Goal: Information Seeking & Learning: Find specific fact

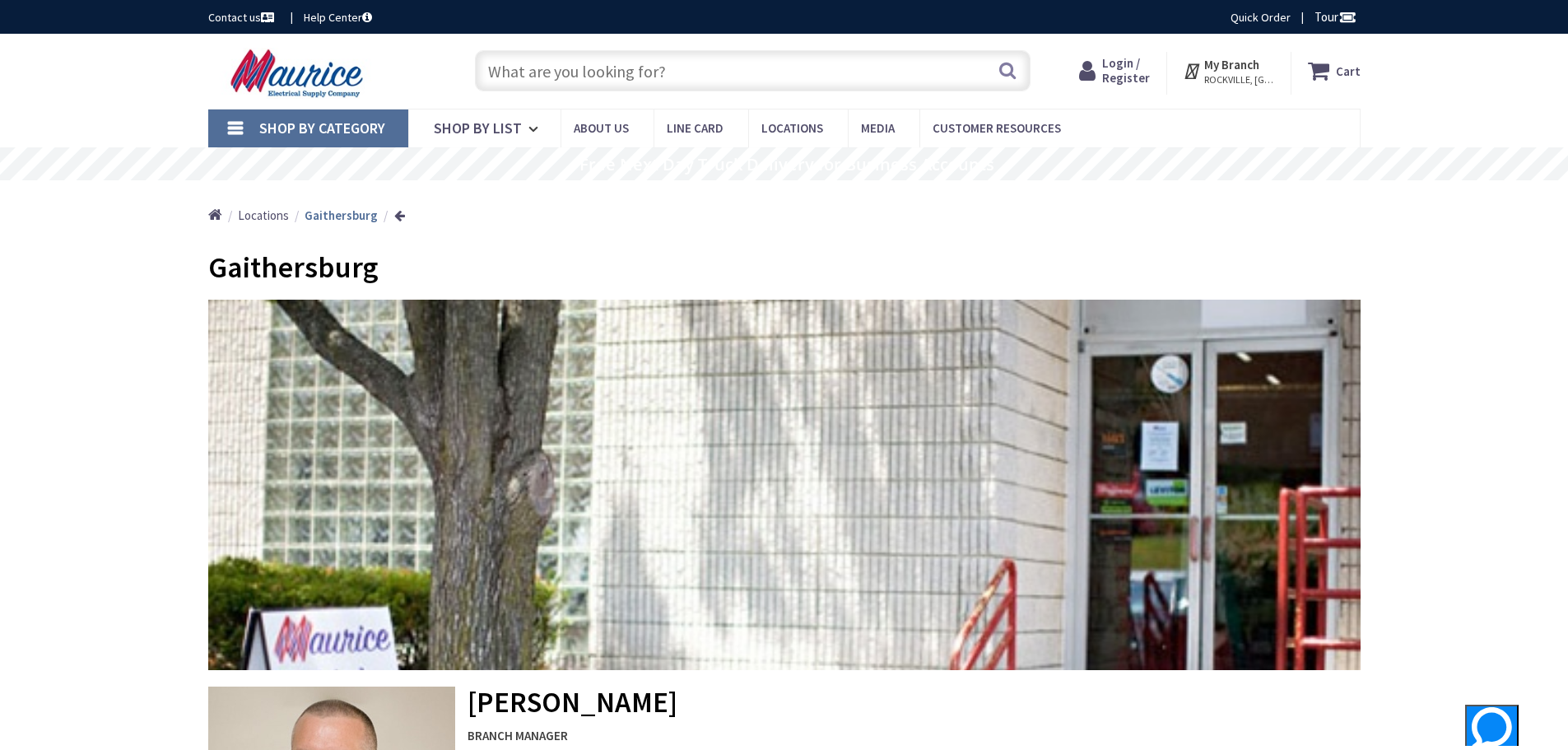
click at [732, 76] on input "text" at bounding box center [753, 71] width 556 height 41
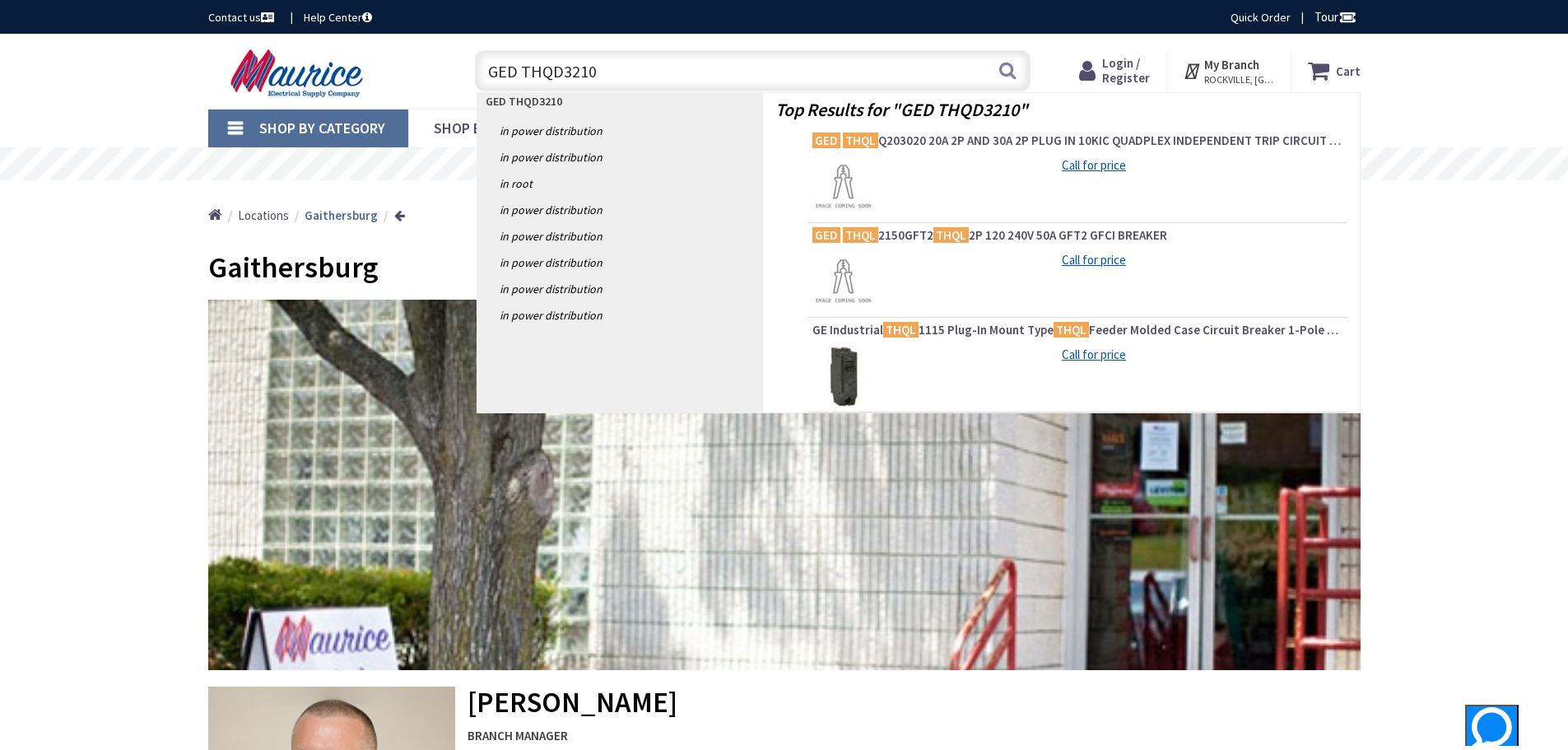
type input "GED THQD32100"
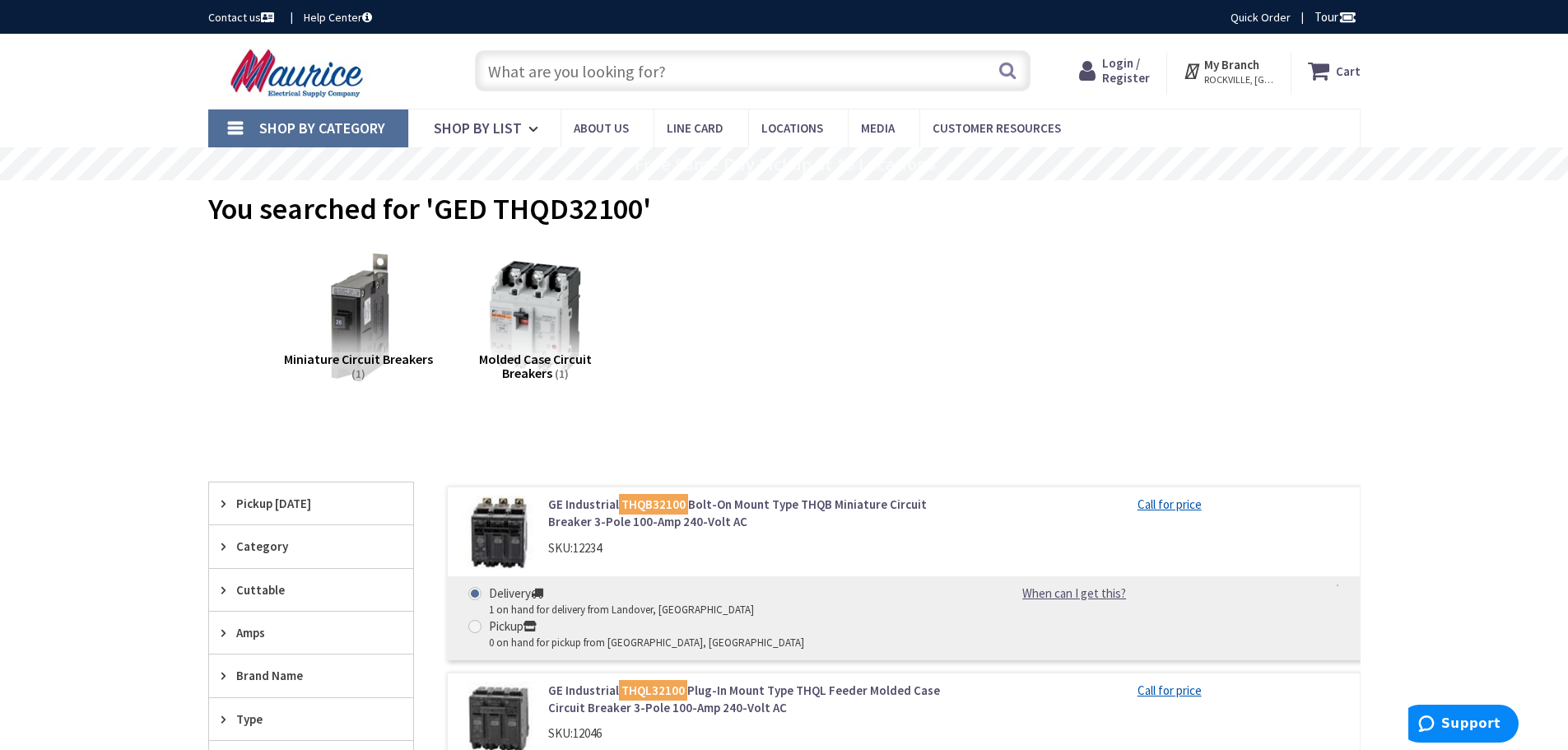
click at [705, 67] on input "text" at bounding box center [753, 71] width 556 height 41
paste input "NAB TQDSMTG SCREW KIT"
type input "NAB TQDSMTG SCREW KIT"
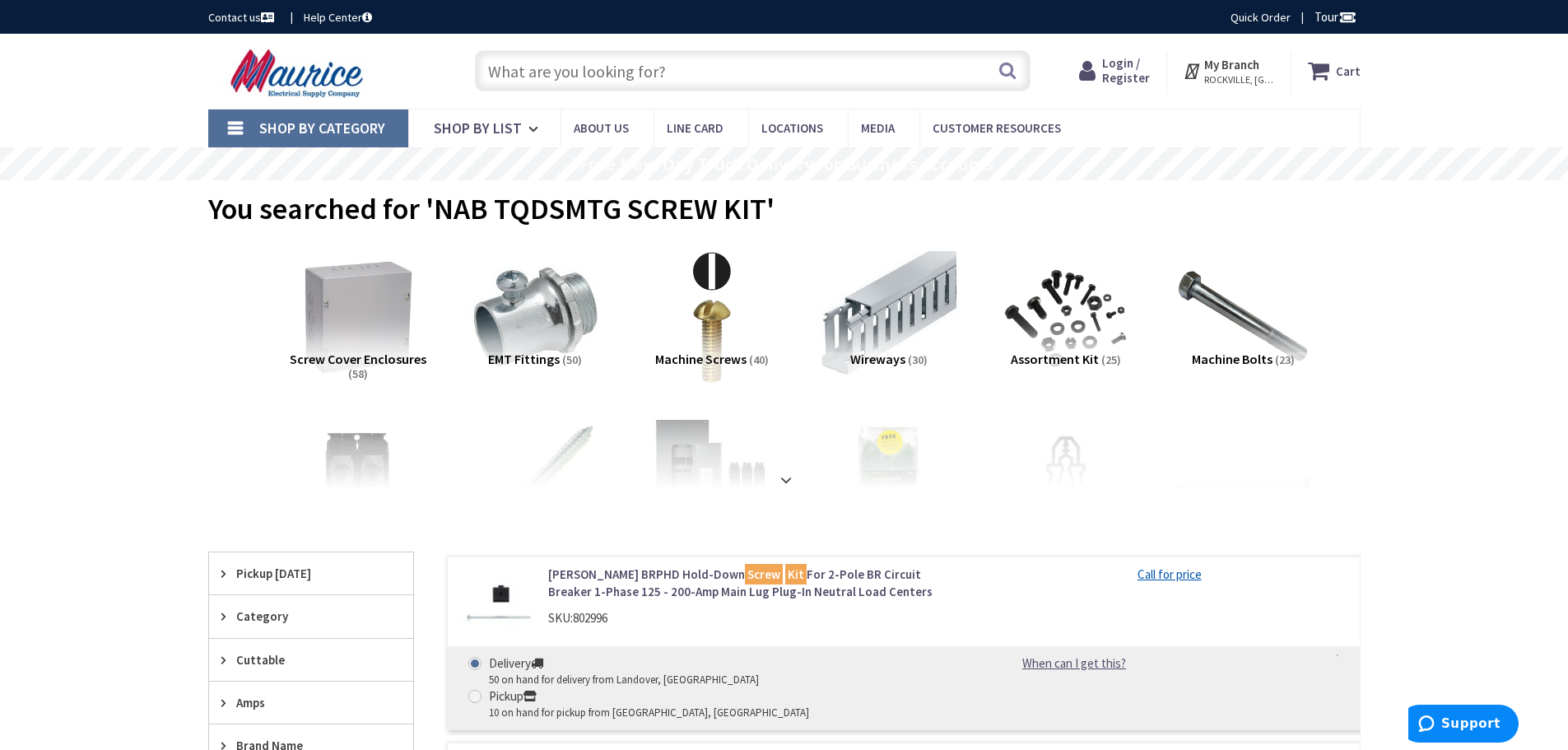
click at [684, 73] on input "text" at bounding box center [753, 71] width 556 height 41
paste input "NAB TQDSMTG SCREW KIT"
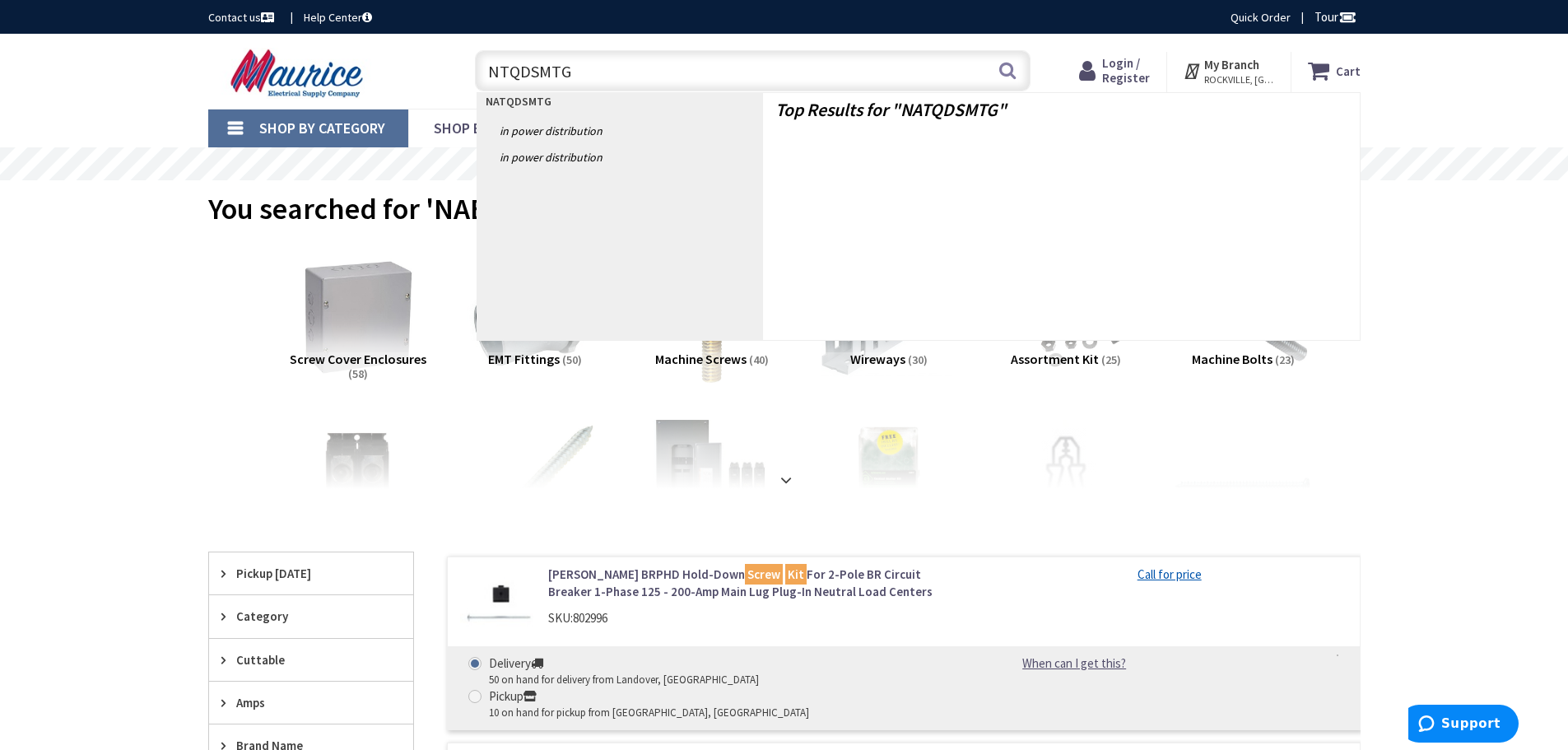
type input "TQDSMTG"
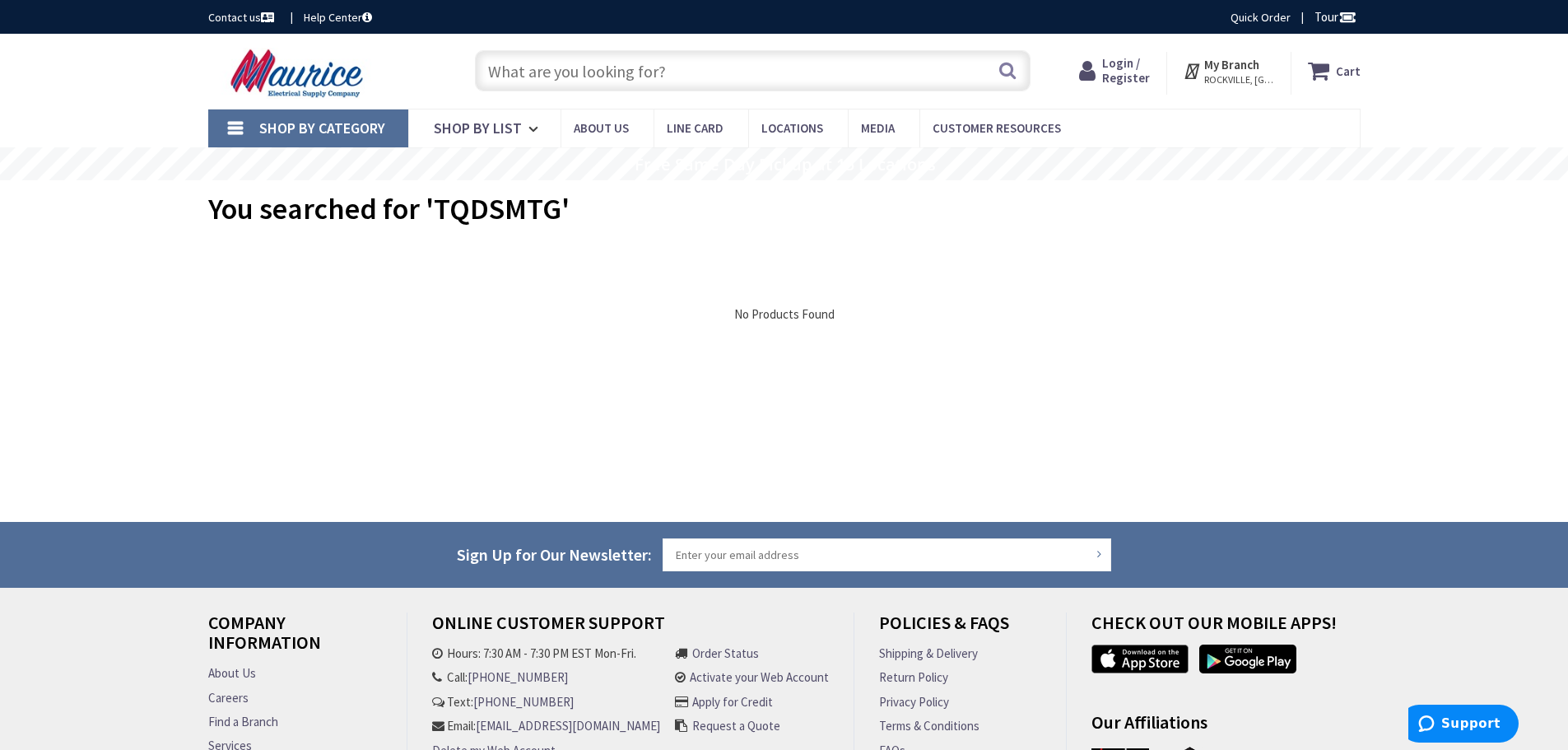
click at [622, 71] on input "text" at bounding box center [753, 71] width 556 height 41
paste input "NAB TQDSMTG SCREW KIT"
type input "NAB TQDSMTG SCREW KIT"
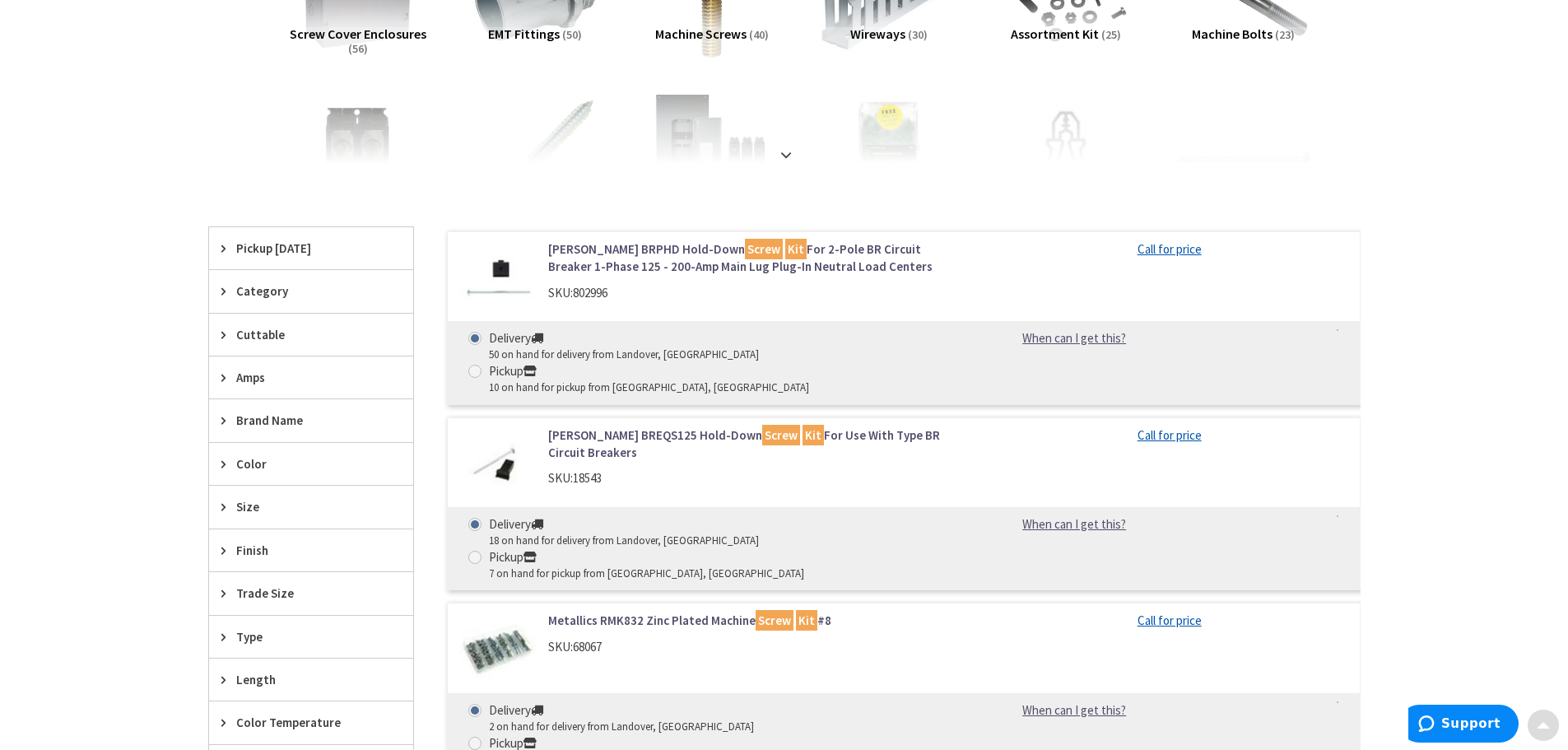
scroll to position [329, 0]
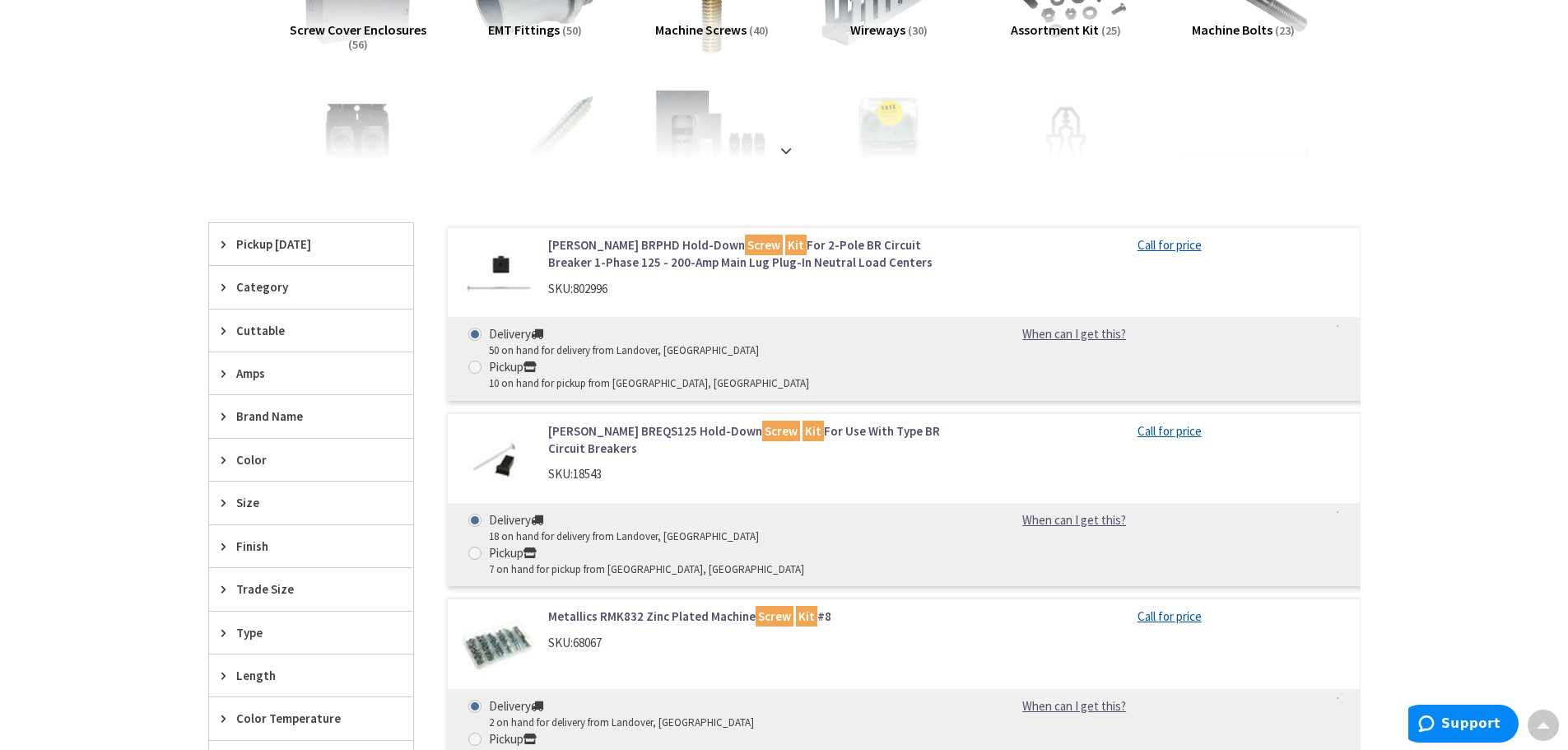
click at [768, 242] on link "Eaton BRPHD Hold-Down Screw Kit For 2-Pole BR Circuit Breaker 1-Phase 125 - 200…" at bounding box center [757, 254] width 419 height 36
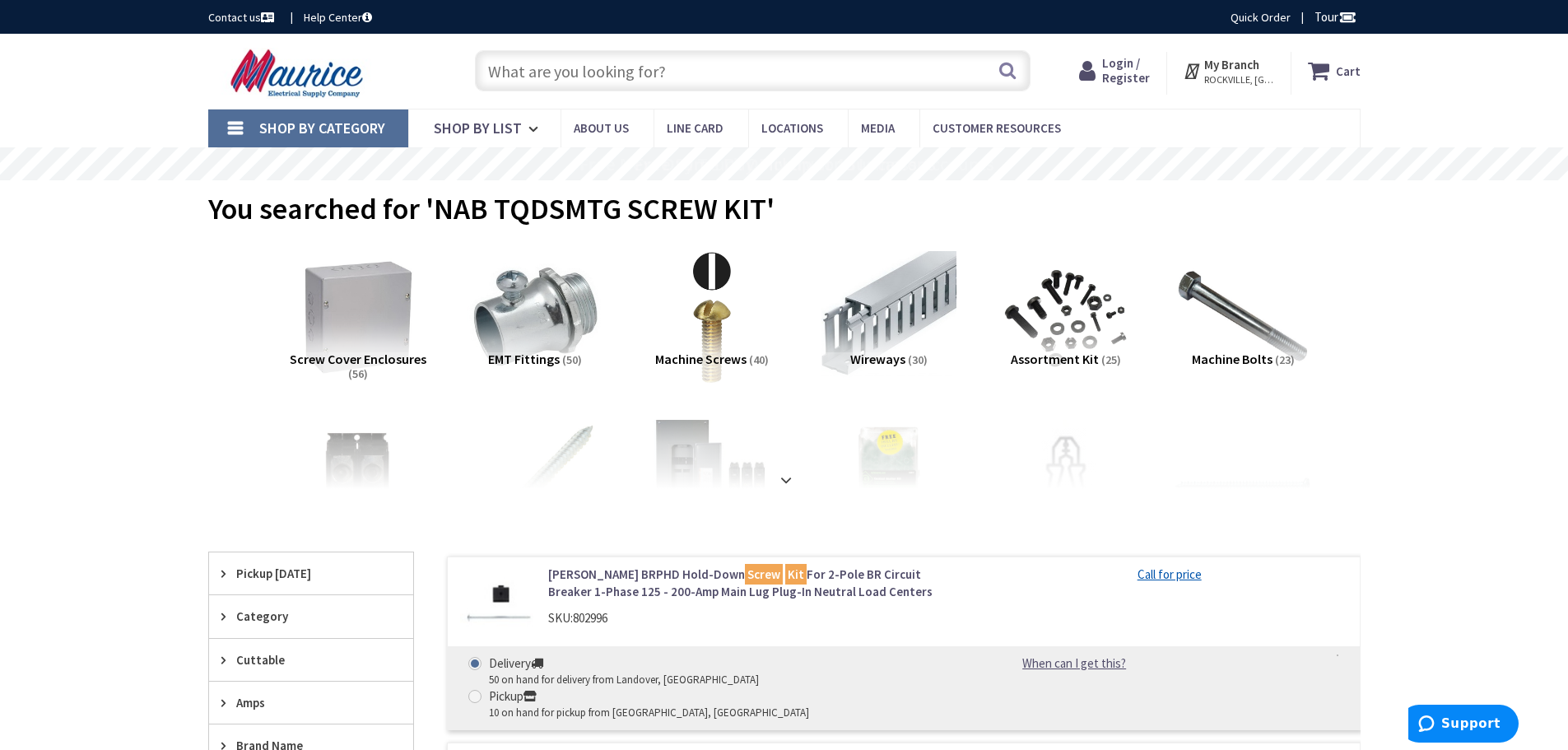
click at [646, 74] on input "text" at bounding box center [753, 71] width 556 height 41
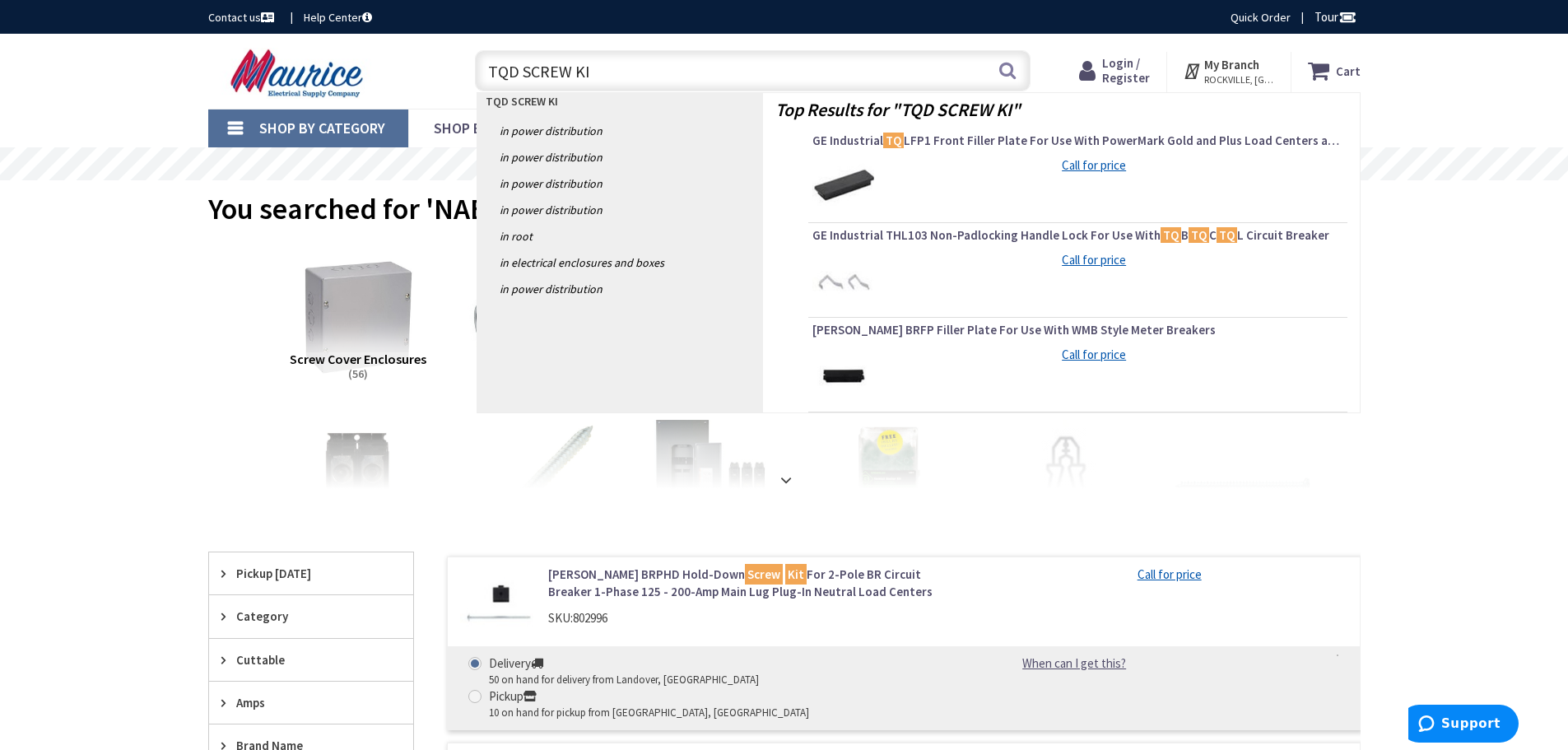
type input "TQD SCREW KIT"
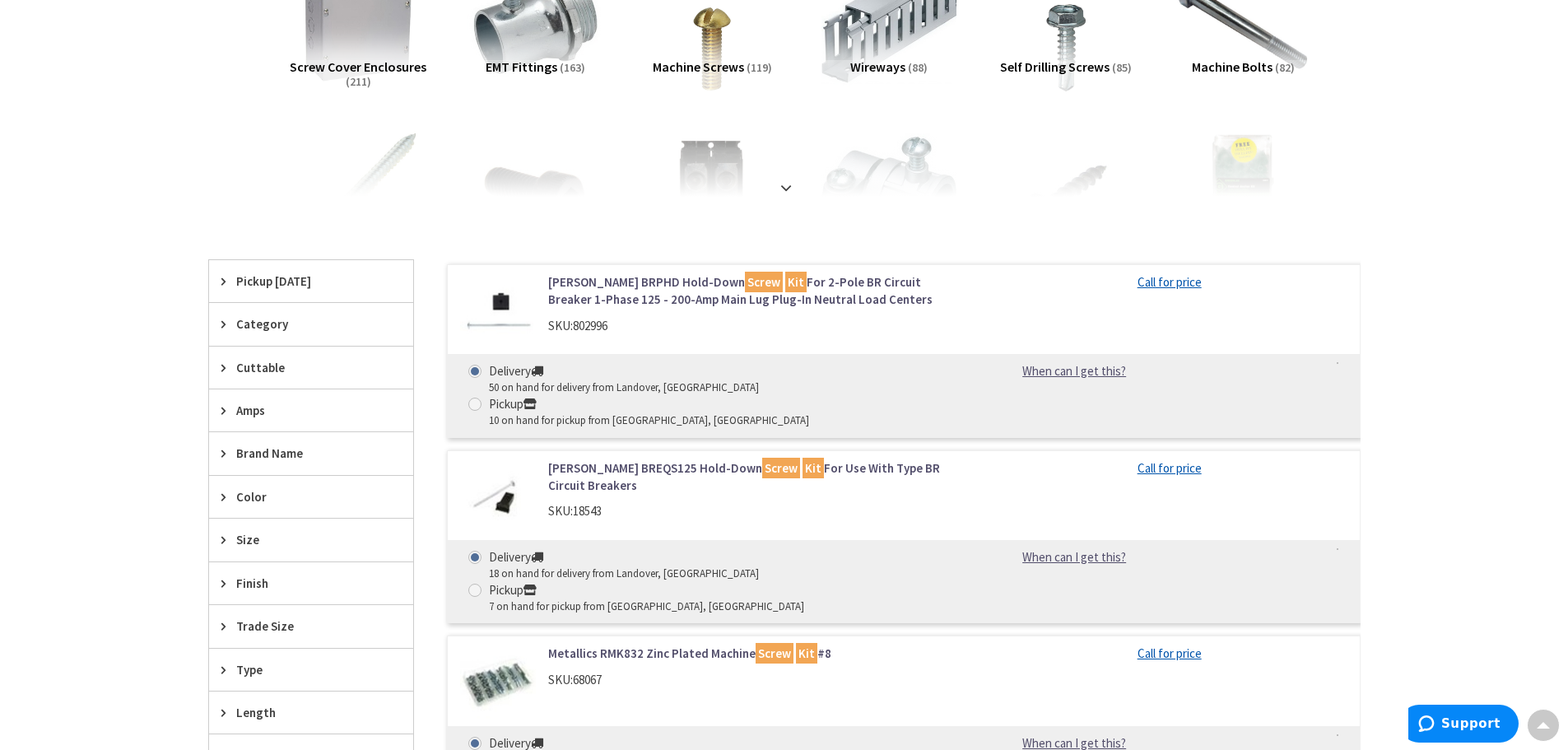
scroll to position [329, 0]
